Goal: Transaction & Acquisition: Book appointment/travel/reservation

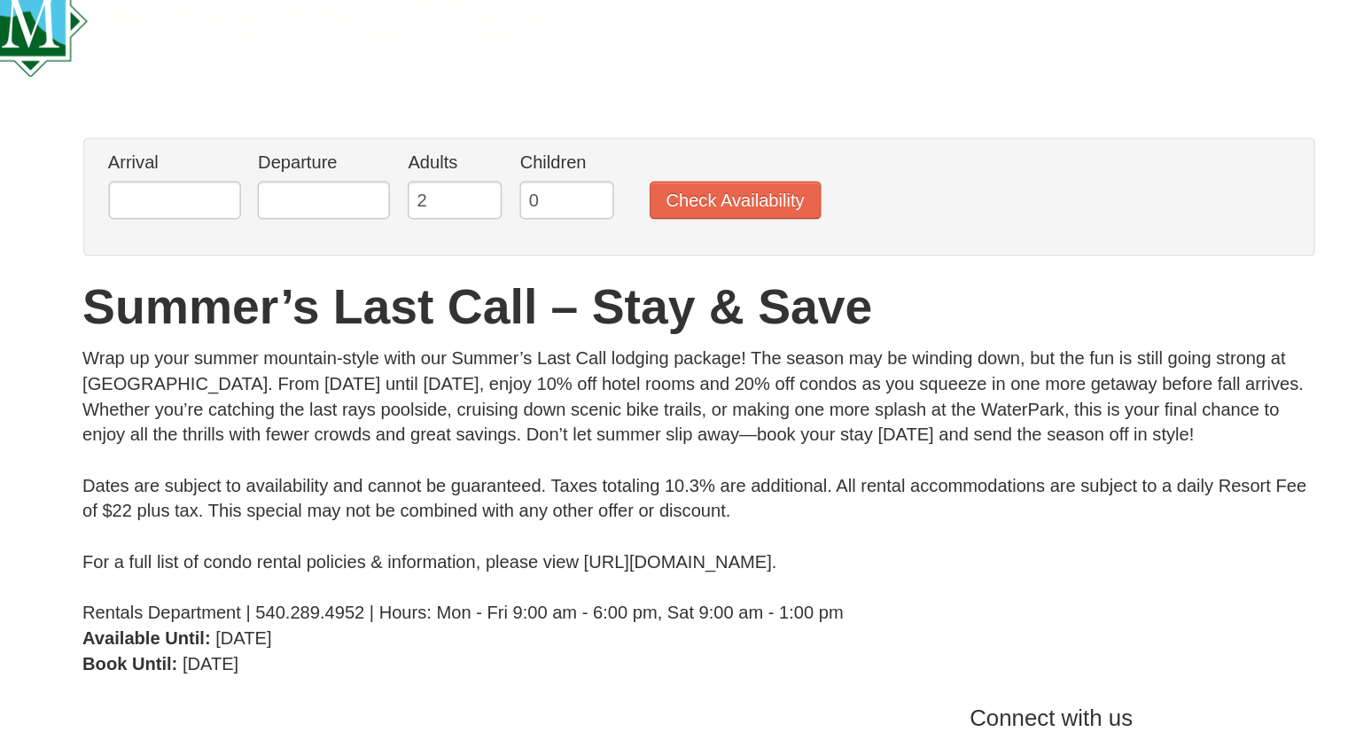
scroll to position [38, 0]
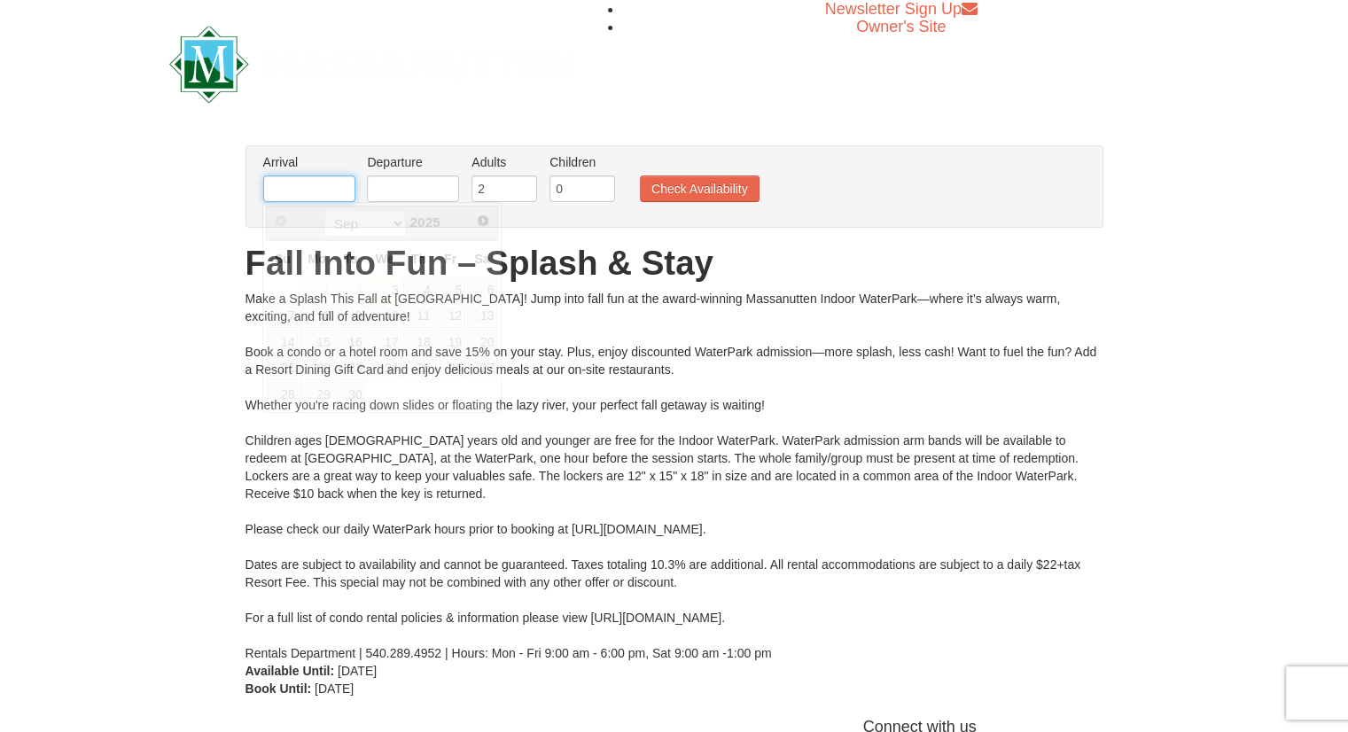
click at [316, 183] on input "text" at bounding box center [309, 188] width 92 height 27
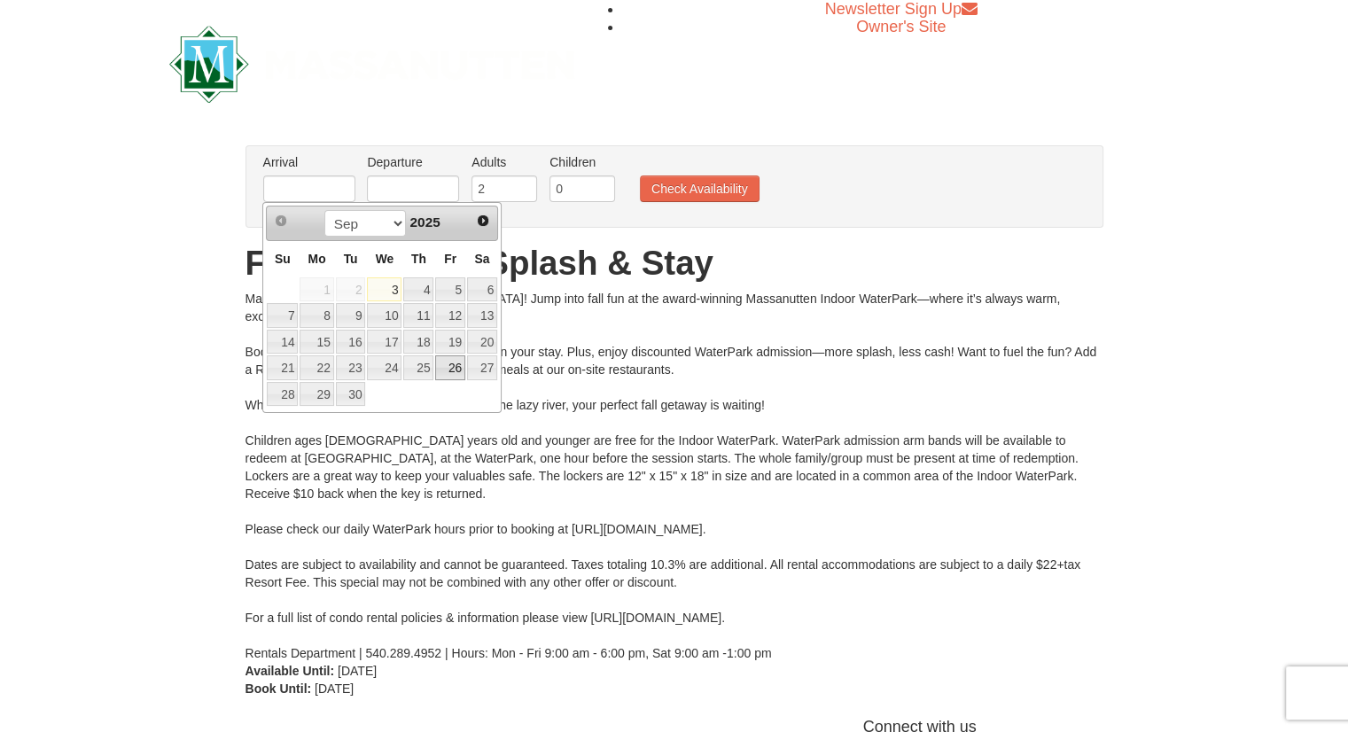
click at [458, 363] on link "26" at bounding box center [450, 367] width 30 height 25
type input "[DATE]"
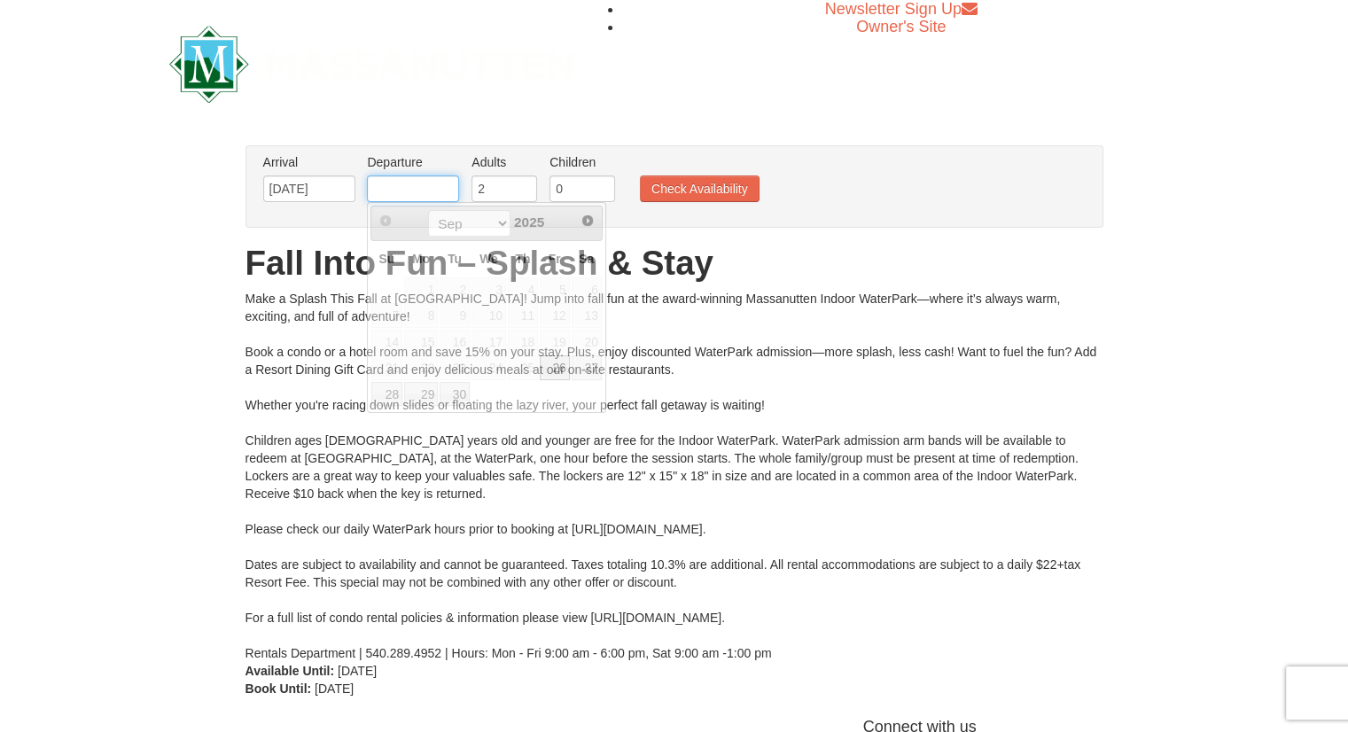
click at [418, 185] on input "text" at bounding box center [413, 188] width 92 height 27
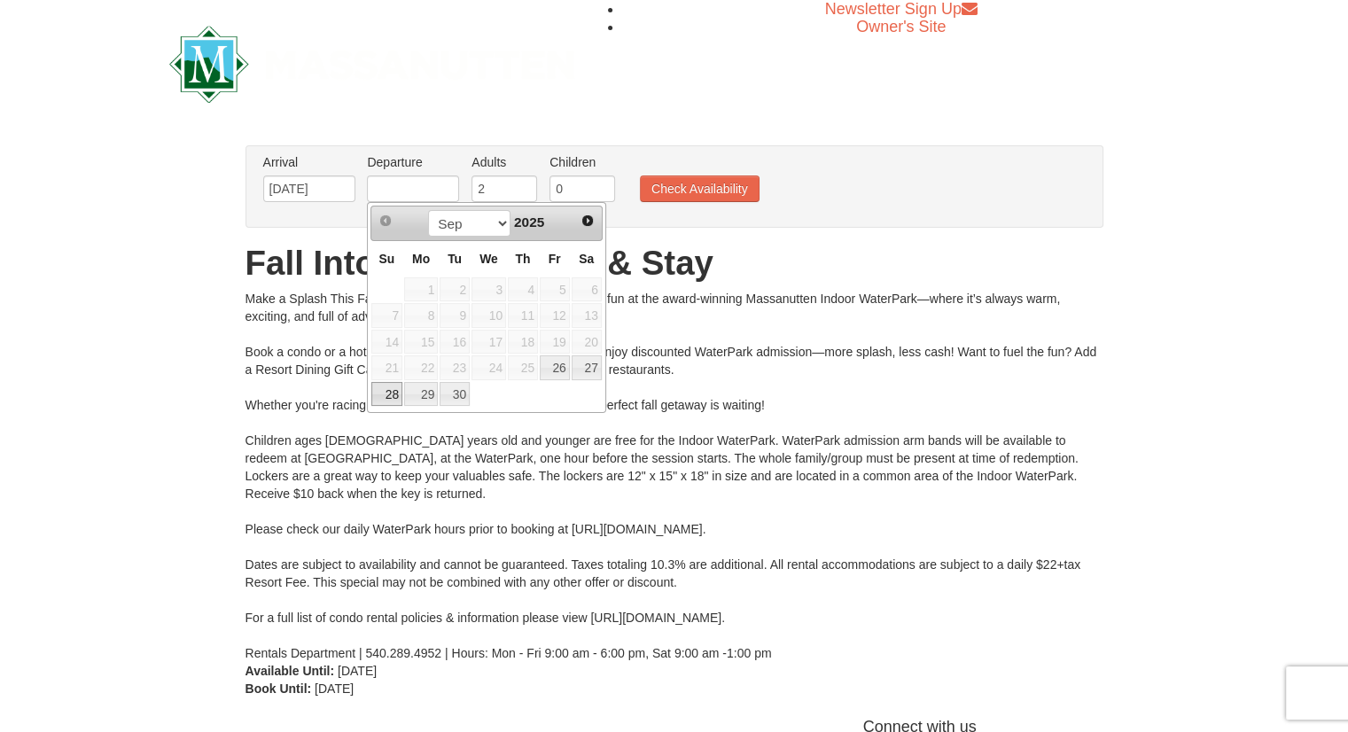
click at [390, 387] on link "28" at bounding box center [386, 394] width 31 height 25
type input "[DATE]"
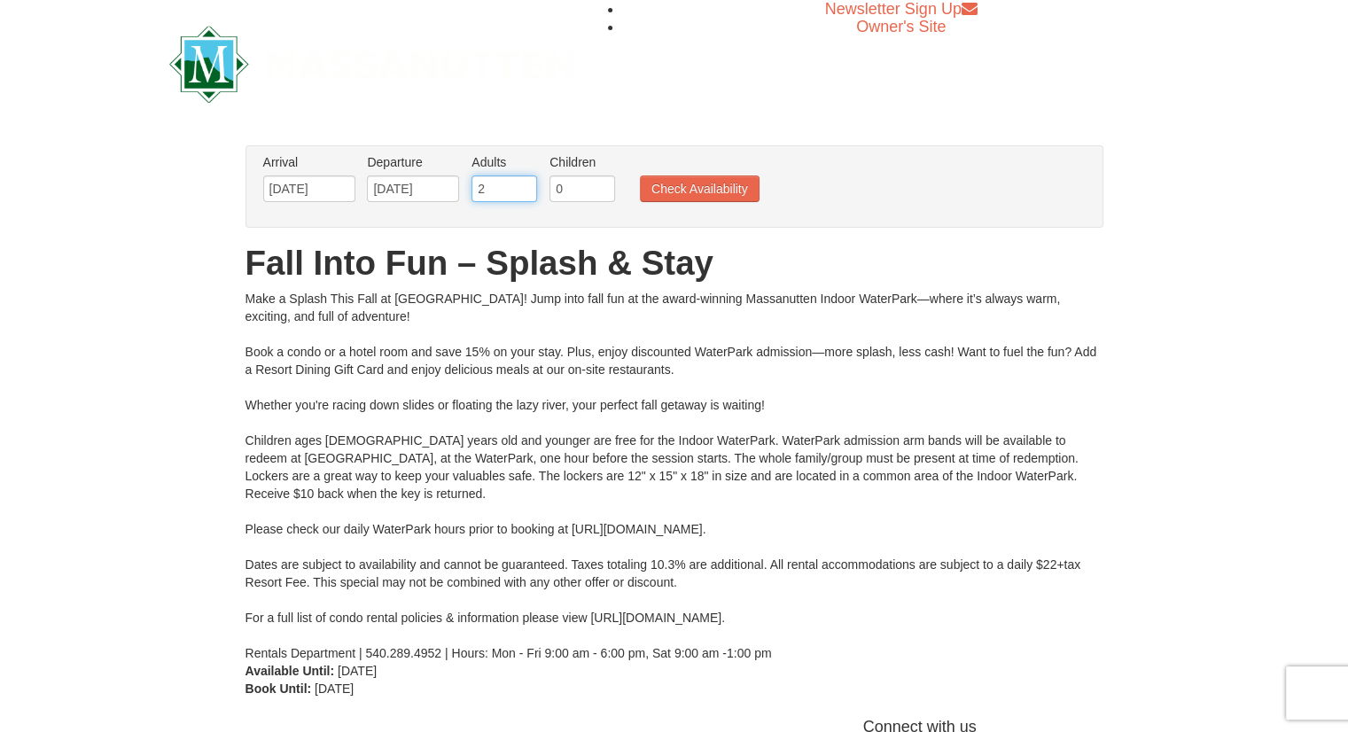
click at [499, 183] on input "2" at bounding box center [505, 188] width 66 height 27
click at [527, 183] on input "3" at bounding box center [505, 188] width 66 height 27
type input "4"
click at [527, 183] on input "4" at bounding box center [505, 188] width 66 height 27
click at [575, 189] on input "0" at bounding box center [583, 188] width 66 height 27
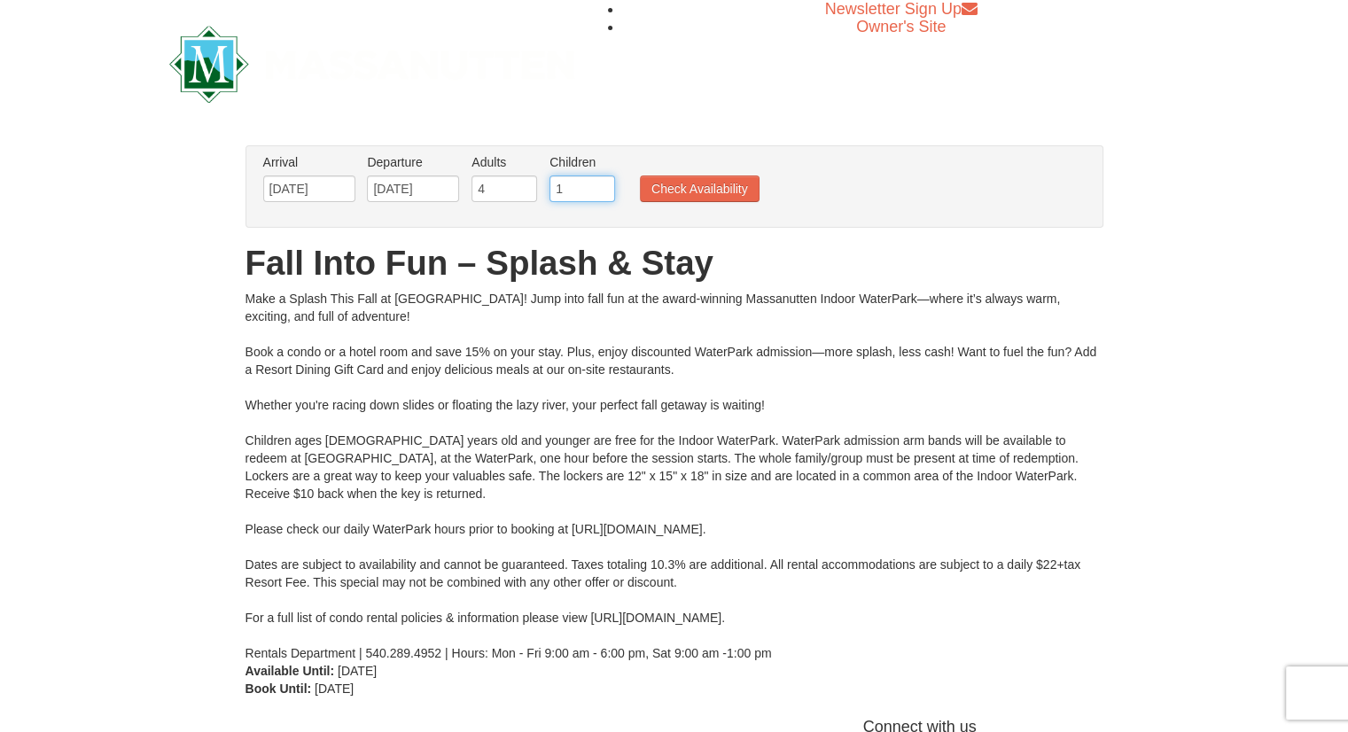
click at [604, 185] on input "1" at bounding box center [583, 188] width 66 height 27
type input "2"
click at [604, 185] on input "2" at bounding box center [583, 188] width 66 height 27
click at [700, 183] on button "Check Availability" at bounding box center [700, 188] width 120 height 27
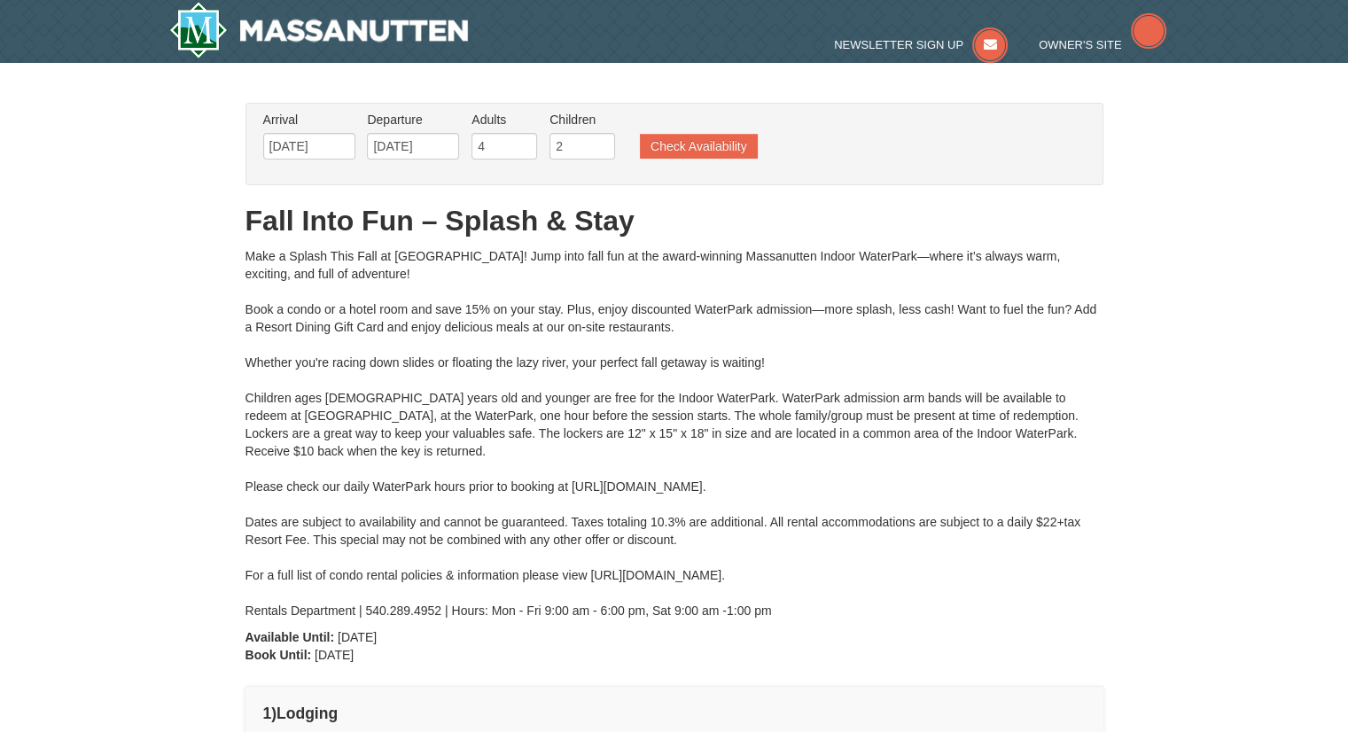
type input "[DATE]"
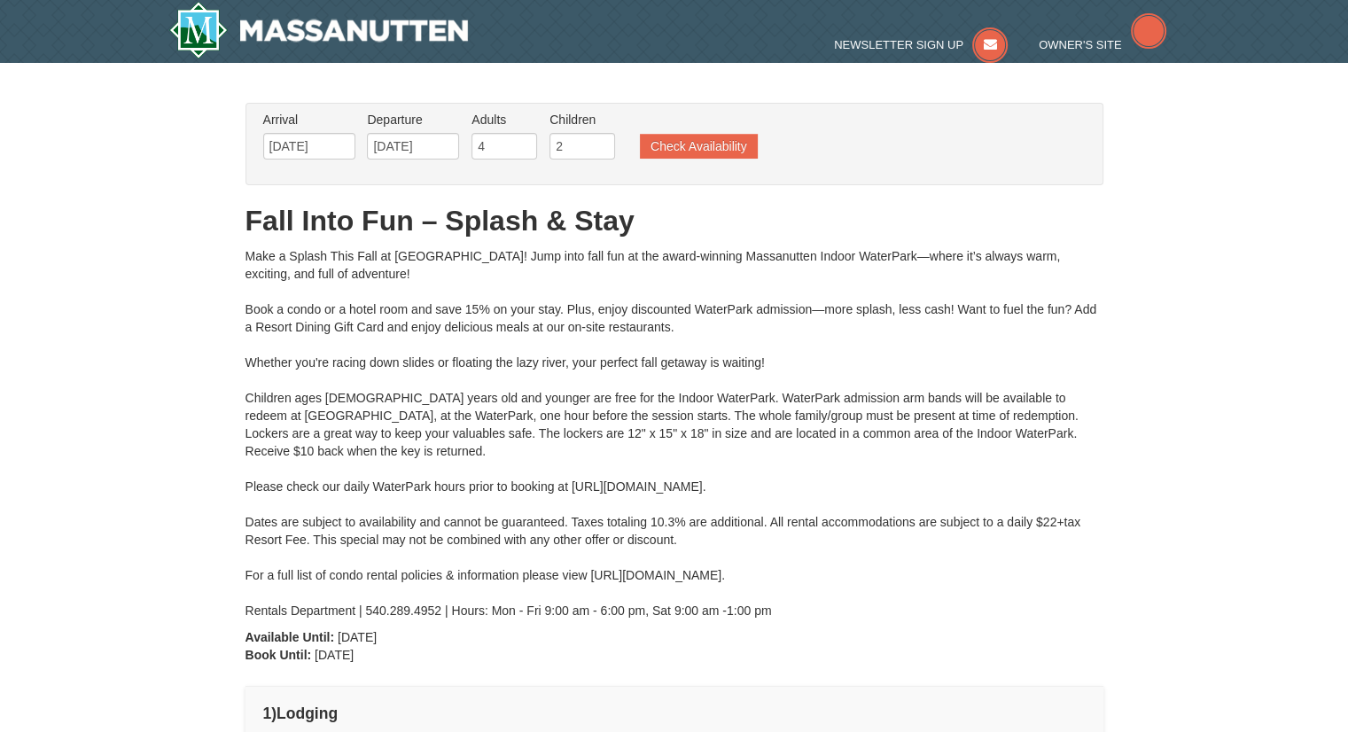
type input "[DATE]"
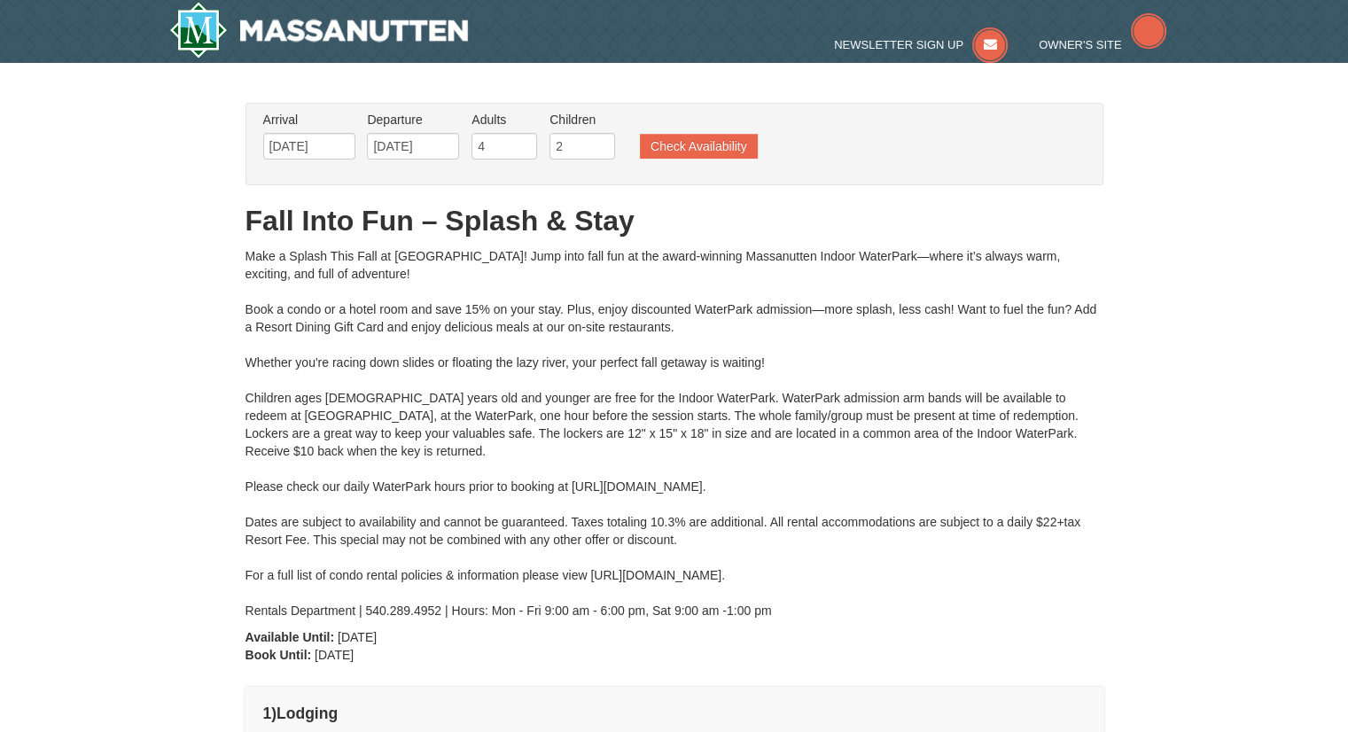
type input "[DATE]"
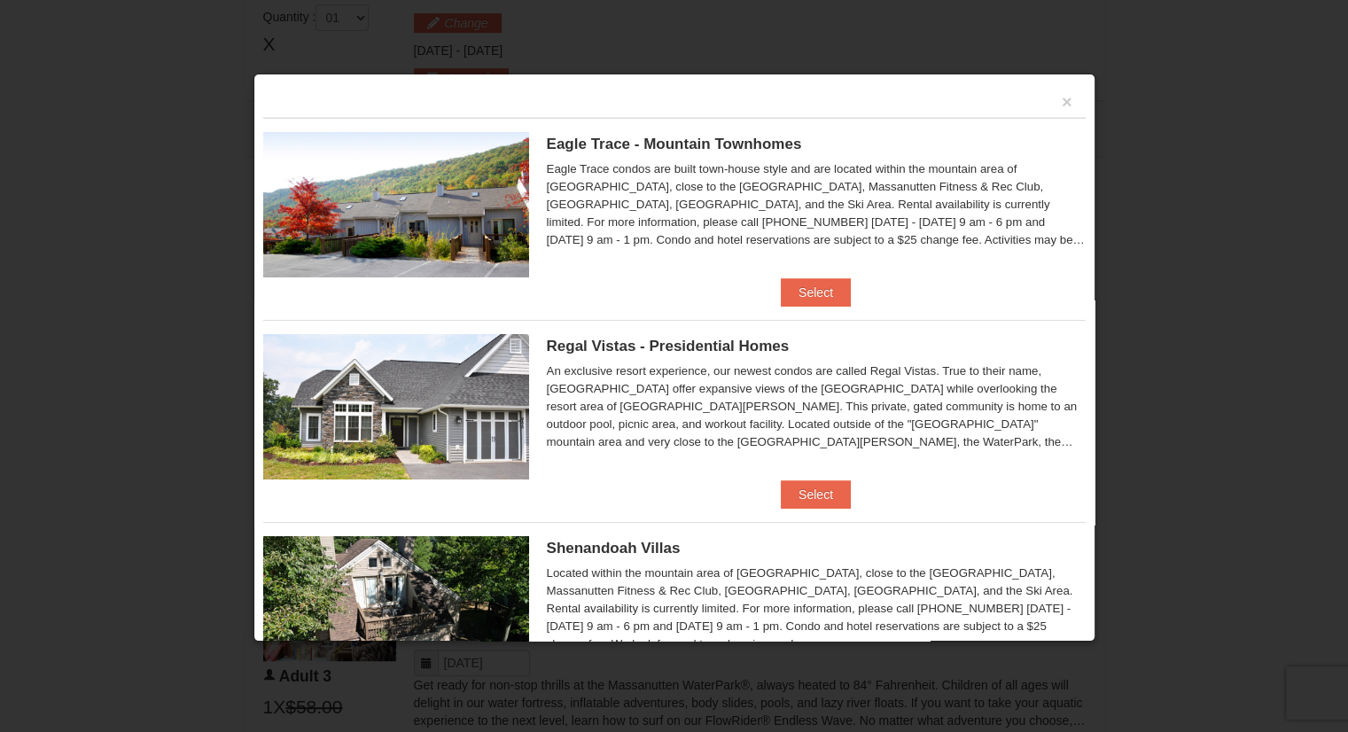
click at [791, 307] on ul "Eagle Trace - Mountain Townhomes Eagle Trace One Bedroom Townhouse with Full Ki…" at bounding box center [674, 624] width 823 height 1012
click at [805, 295] on button "Select" at bounding box center [816, 292] width 70 height 28
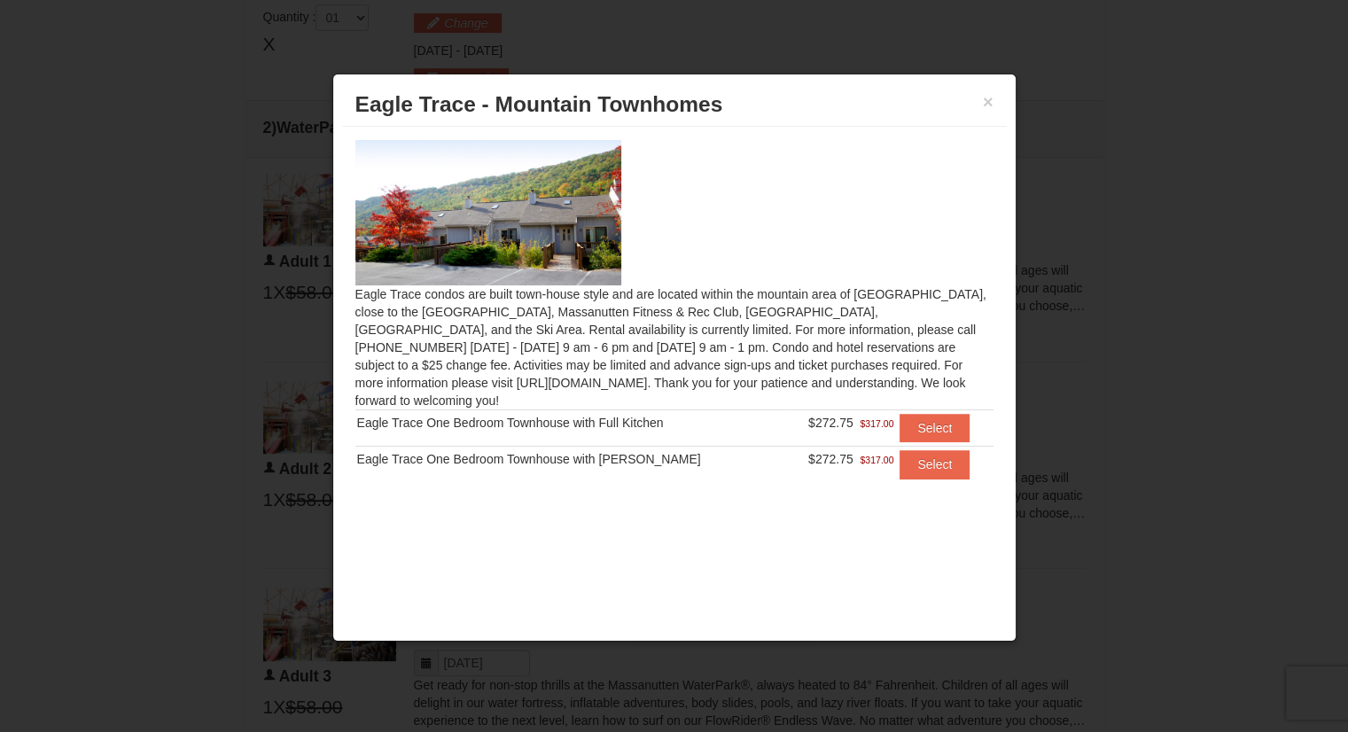
drag, startPoint x: 800, startPoint y: 407, endPoint x: 846, endPoint y: 408, distance: 45.2
click at [846, 416] on span "$272.75" at bounding box center [830, 423] width 45 height 14
click at [615, 414] on div "Eagle Trace One Bedroom Townhouse with Full Kitchen" at bounding box center [570, 423] width 427 height 18
drag, startPoint x: 442, startPoint y: 402, endPoint x: 667, endPoint y: 384, distance: 225.8
click at [667, 384] on div "Eagle Trace condos are built town-house style and are located within the mounta…" at bounding box center [674, 320] width 665 height 387
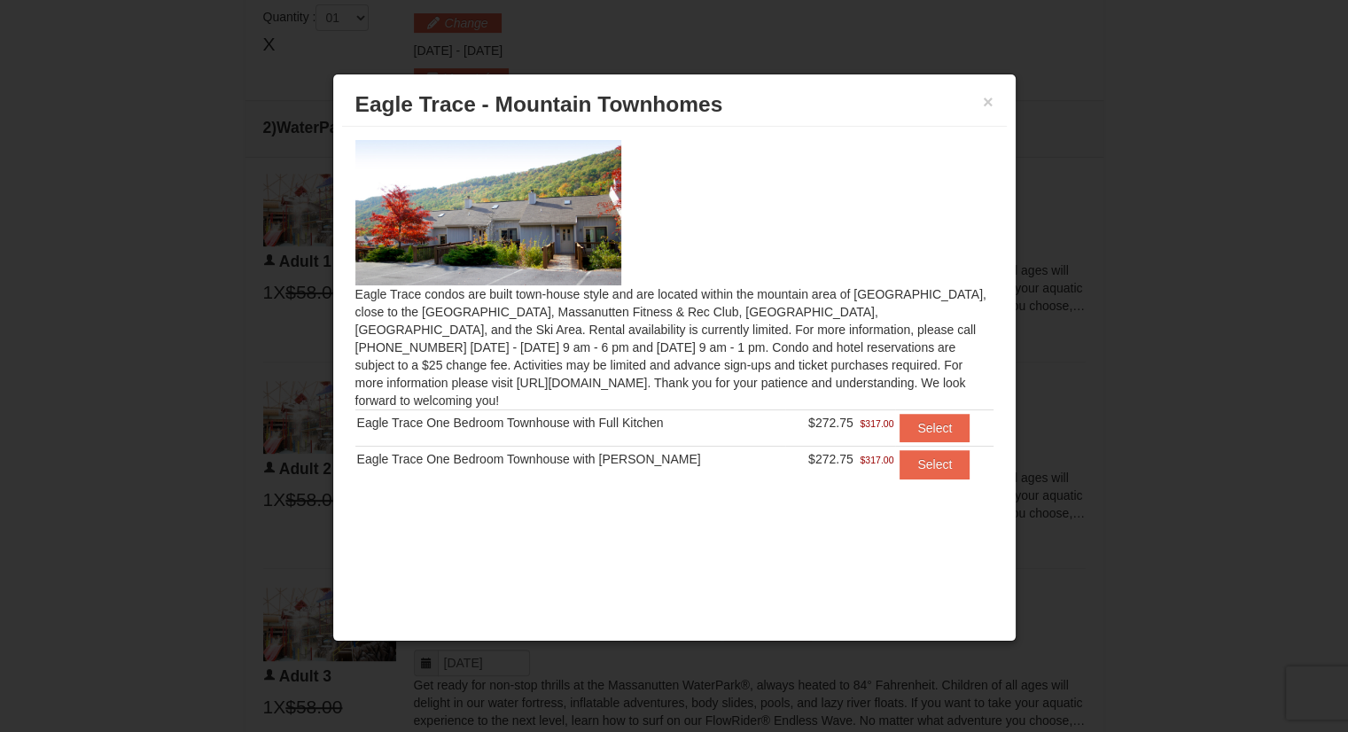
click at [490, 451] on td "Eagle Trace One Bedroom Townhouse with [PERSON_NAME]" at bounding box center [570, 465] width 431 height 36
drag, startPoint x: 477, startPoint y: 441, endPoint x: 667, endPoint y: 438, distance: 189.7
click at [667, 450] on div "Eagle Trace One Bedroom Townhouse with [PERSON_NAME]" at bounding box center [570, 459] width 427 height 18
click at [755, 414] on div "Eagle Trace One Bedroom Townhouse with Full Kitchen" at bounding box center [570, 423] width 427 height 18
drag, startPoint x: 821, startPoint y: 403, endPoint x: 859, endPoint y: 410, distance: 38.8
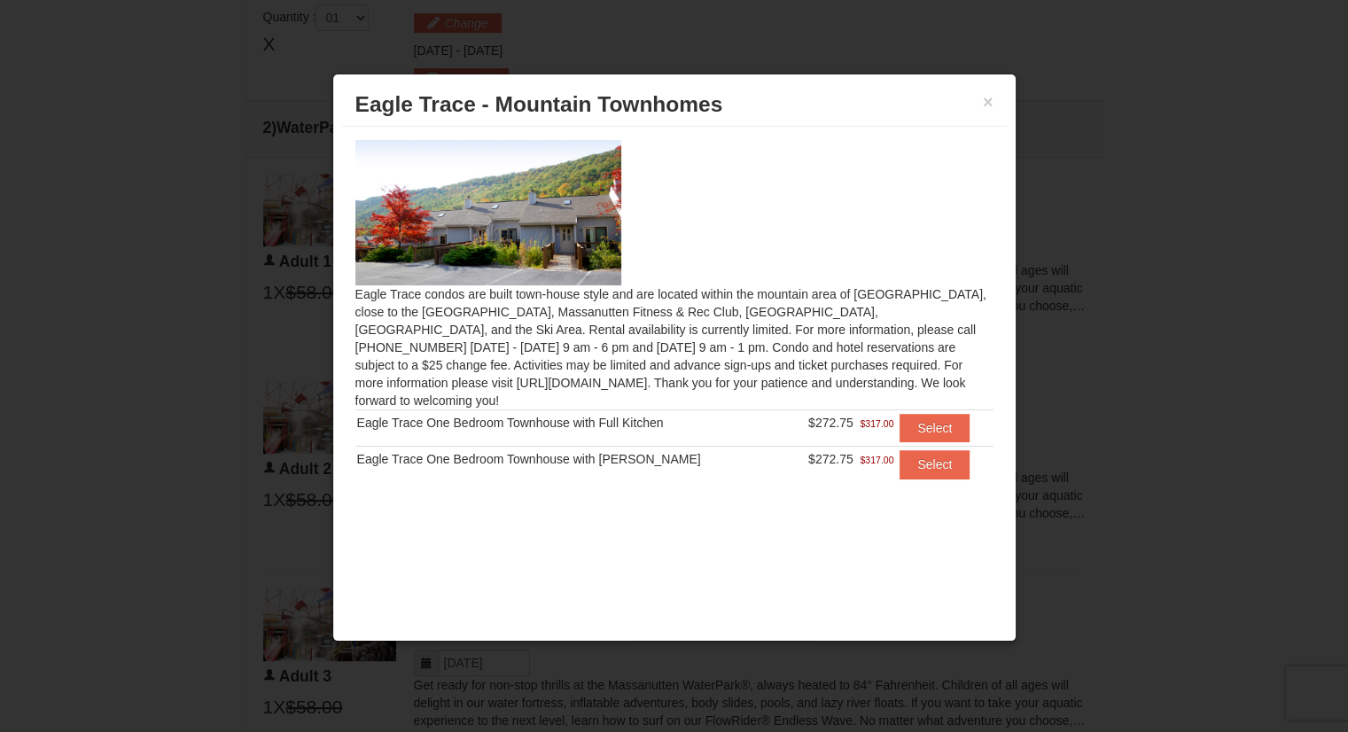
click at [859, 410] on td "$272.75 $317.00" at bounding box center [840, 427] width 110 height 36
click at [806, 420] on td "$272.75 $317.00" at bounding box center [840, 427] width 110 height 36
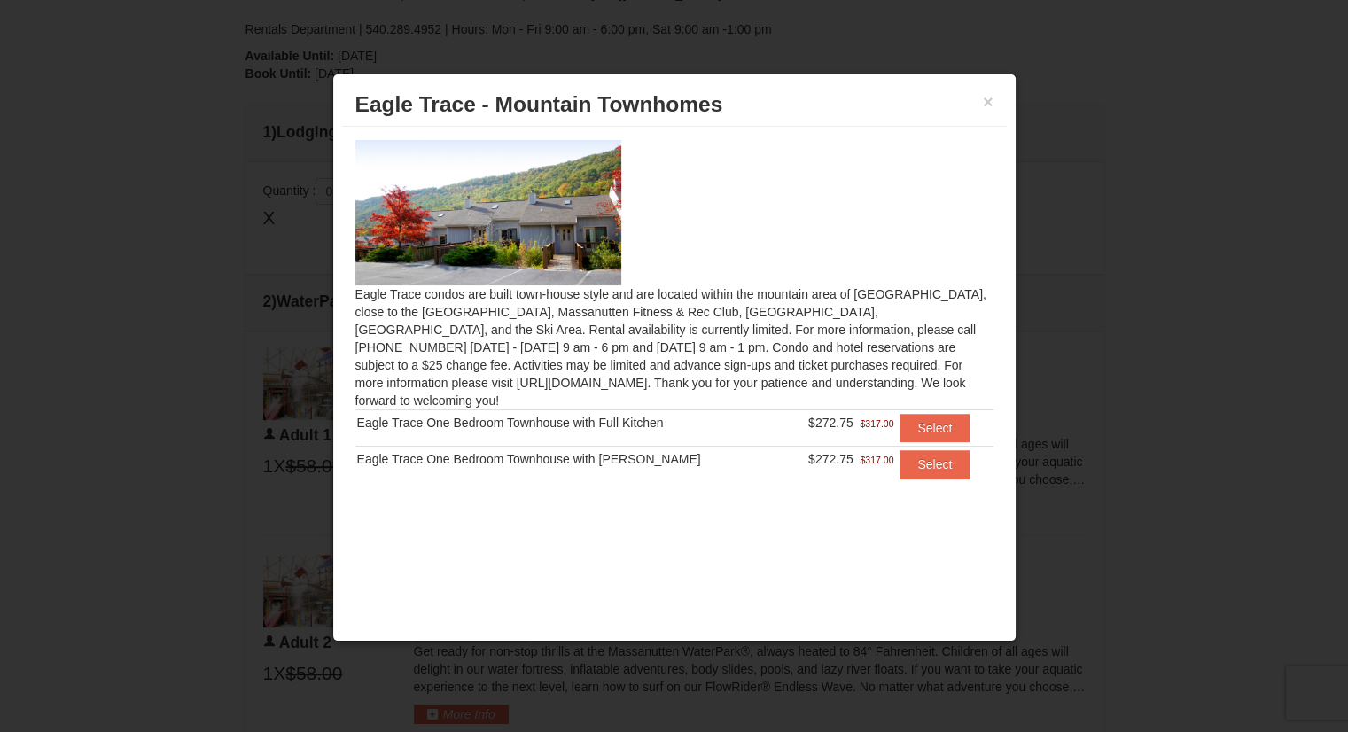
scroll to position [539, 0]
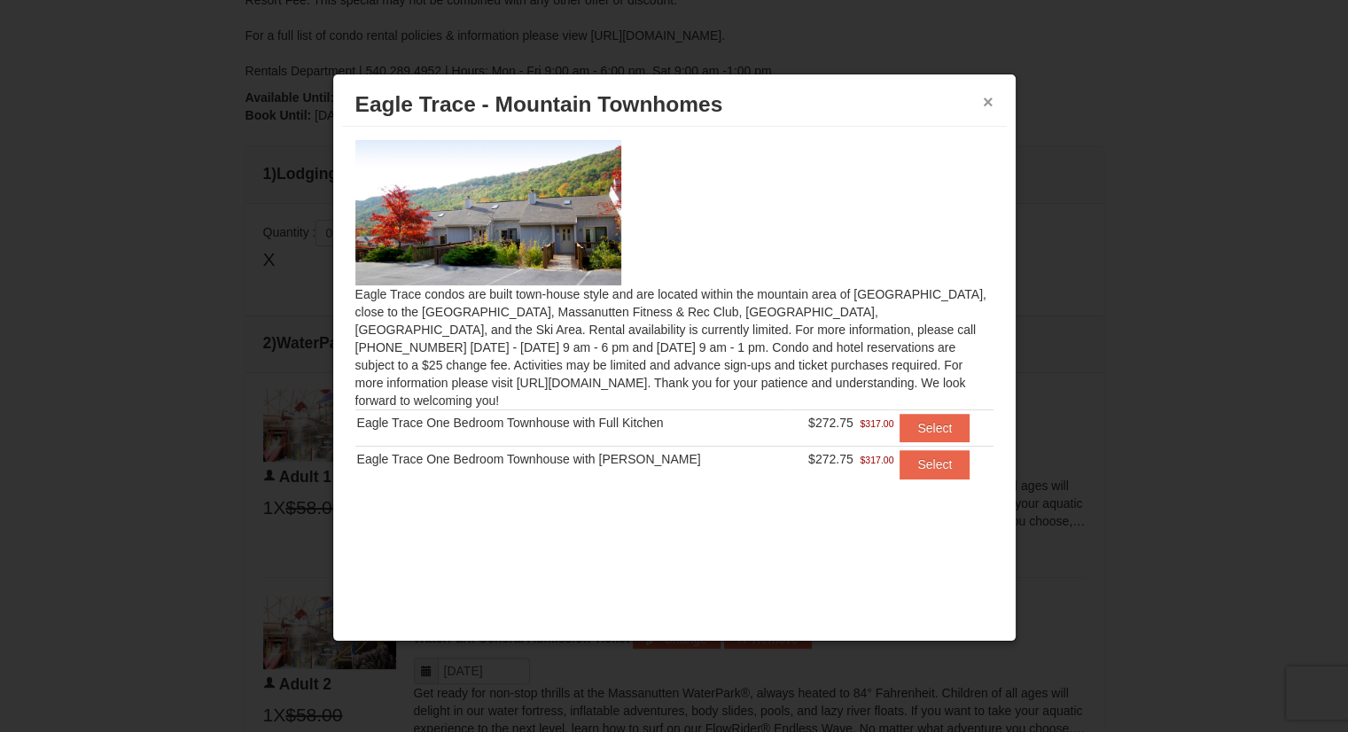
click at [993, 99] on button "×" at bounding box center [988, 102] width 11 height 18
